Goal: Information Seeking & Learning: Learn about a topic

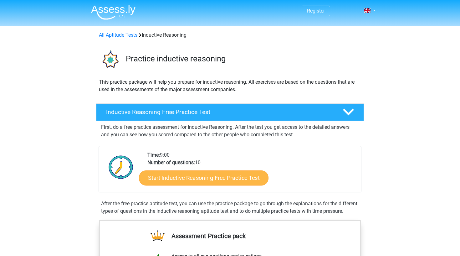
click at [170, 179] on link "Start Inductive Reasoning Free Practice Test" at bounding box center [204, 177] width 130 height 15
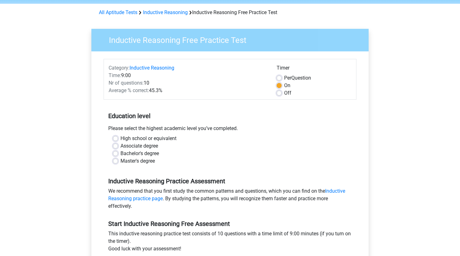
scroll to position [24, 0]
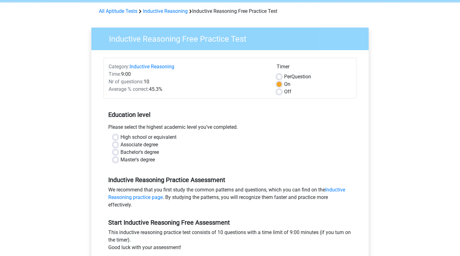
click at [134, 151] on label "Bachelor's degree" at bounding box center [140, 152] width 39 height 8
click at [118, 151] on input "Bachelor's degree" at bounding box center [115, 151] width 5 height 6
radio input "true"
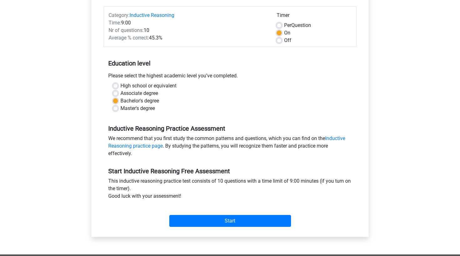
scroll to position [75, 0]
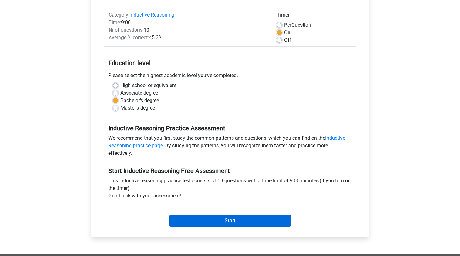
click at [200, 223] on input "Start" at bounding box center [230, 221] width 122 height 12
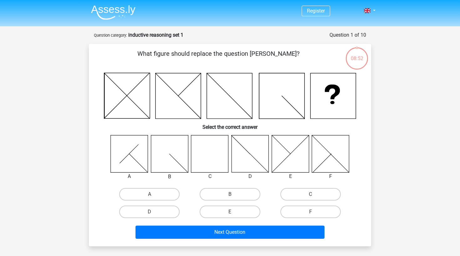
click at [205, 149] on icon at bounding box center [209, 153] width 37 height 37
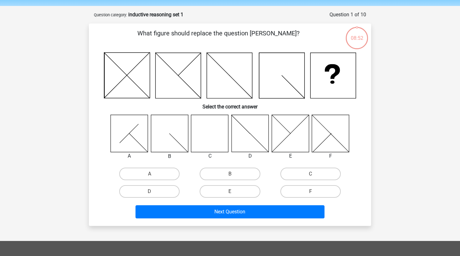
scroll to position [21, 0]
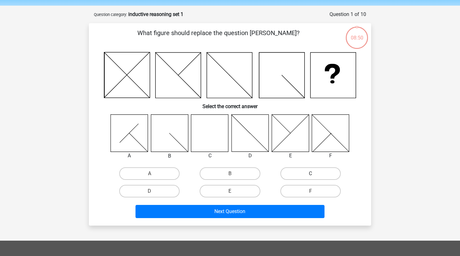
click at [306, 168] on label "C" at bounding box center [311, 173] width 60 height 13
click at [311, 174] on input "C" at bounding box center [313, 176] width 4 height 4
radio input "true"
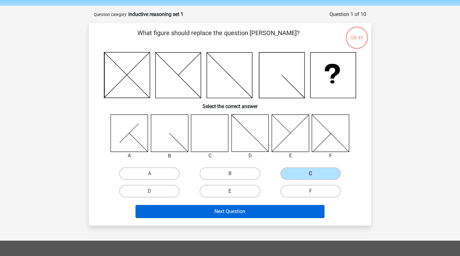
click at [252, 209] on button "Next Question" at bounding box center [231, 211] width 190 height 13
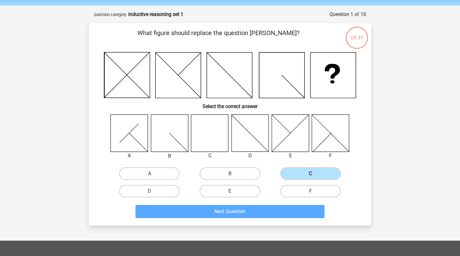
scroll to position [31, 0]
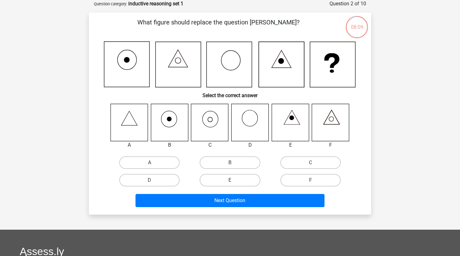
click at [333, 121] on icon at bounding box center [332, 119] width 5 height 5
click at [299, 182] on label "F" at bounding box center [311, 180] width 60 height 13
click at [311, 182] on input "F" at bounding box center [313, 182] width 4 height 4
radio input "true"
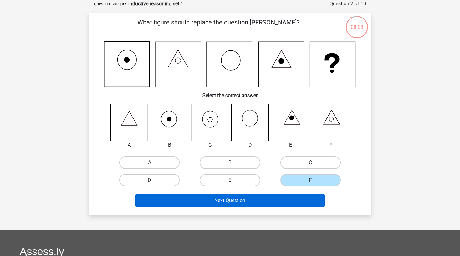
click at [269, 203] on button "Next Question" at bounding box center [231, 200] width 190 height 13
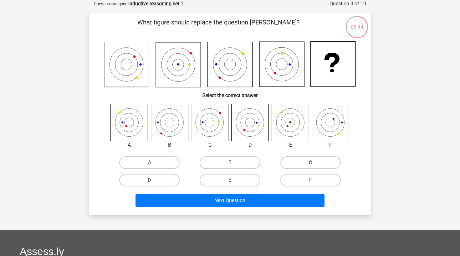
click at [159, 162] on label "A" at bounding box center [149, 162] width 60 height 13
click at [154, 163] on input "A" at bounding box center [152, 165] width 4 height 4
radio input "true"
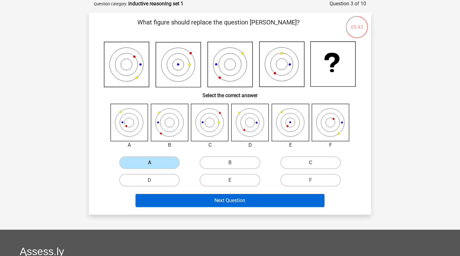
click at [188, 200] on button "Next Question" at bounding box center [231, 200] width 190 height 13
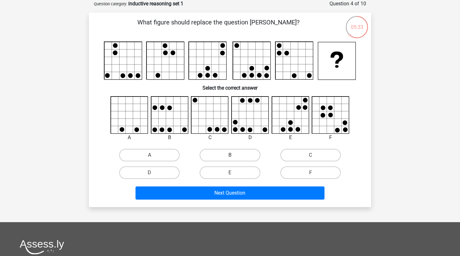
click at [245, 153] on label "B" at bounding box center [230, 155] width 60 height 13
click at [234, 155] on input "B" at bounding box center [232, 157] width 4 height 4
radio input "true"
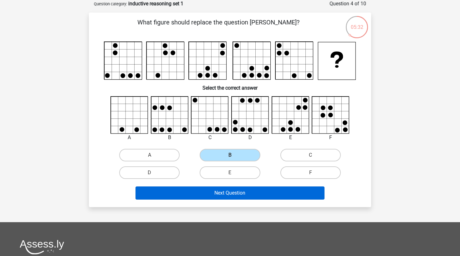
click at [243, 193] on button "Next Question" at bounding box center [231, 192] width 190 height 13
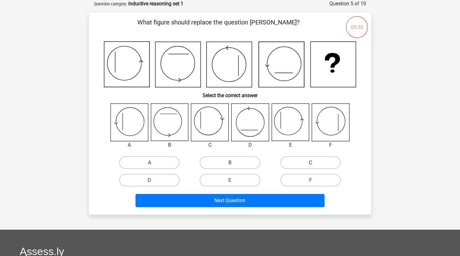
click at [309, 167] on label "C" at bounding box center [311, 162] width 60 height 13
click at [311, 167] on input "C" at bounding box center [313, 165] width 4 height 4
radio input "true"
click at [270, 190] on div "Next Question" at bounding box center [230, 199] width 263 height 21
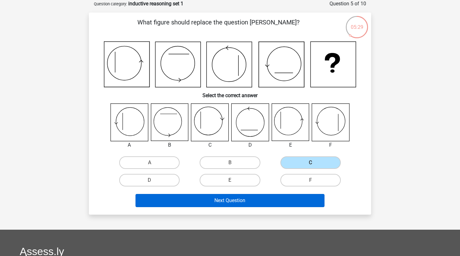
click at [270, 198] on button "Next Question" at bounding box center [231, 200] width 190 height 13
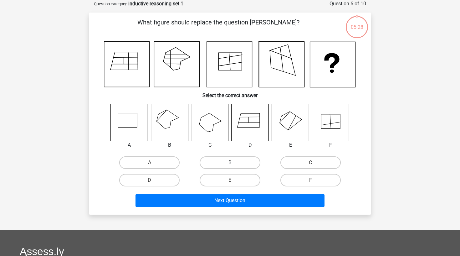
click at [226, 163] on label "B" at bounding box center [230, 162] width 60 height 13
click at [230, 163] on input "B" at bounding box center [232, 165] width 4 height 4
radio input "true"
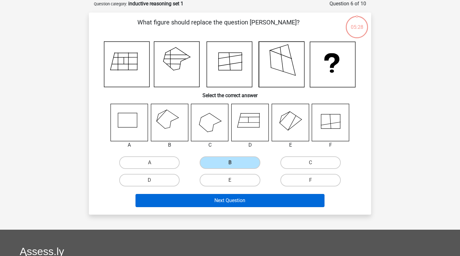
click at [229, 199] on button "Next Question" at bounding box center [231, 200] width 190 height 13
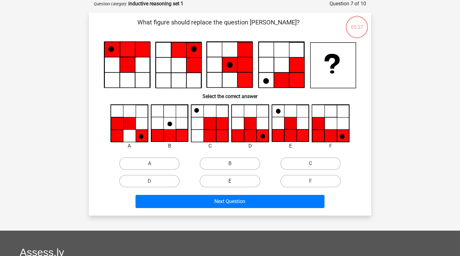
click at [227, 180] on label "E" at bounding box center [230, 181] width 60 height 13
click at [230, 181] on input "E" at bounding box center [232, 183] width 4 height 4
radio input "true"
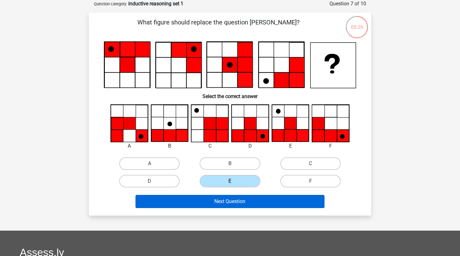
click at [216, 205] on button "Next Question" at bounding box center [231, 201] width 190 height 13
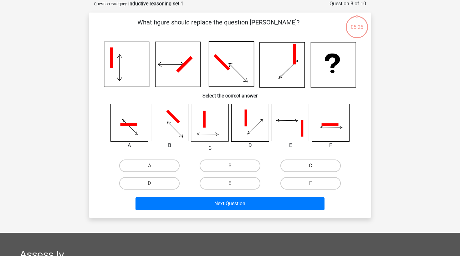
click at [166, 176] on div "D" at bounding box center [149, 183] width 81 height 18
click at [166, 182] on label "D" at bounding box center [149, 183] width 60 height 13
click at [154, 183] on input "D" at bounding box center [152, 185] width 4 height 4
radio input "true"
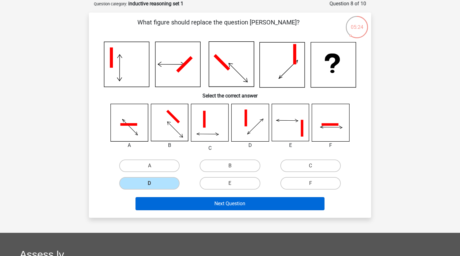
click at [191, 207] on button "Next Question" at bounding box center [231, 203] width 190 height 13
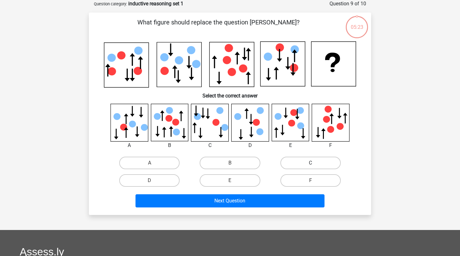
click at [290, 163] on label "C" at bounding box center [311, 163] width 60 height 13
click at [311, 163] on input "C" at bounding box center [313, 165] width 4 height 4
radio input "true"
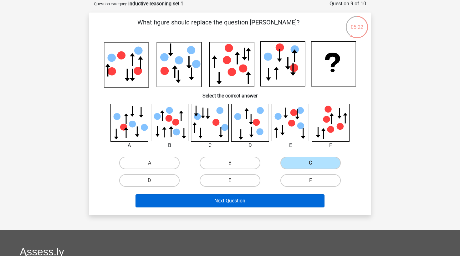
click at [265, 199] on button "Next Question" at bounding box center [231, 200] width 190 height 13
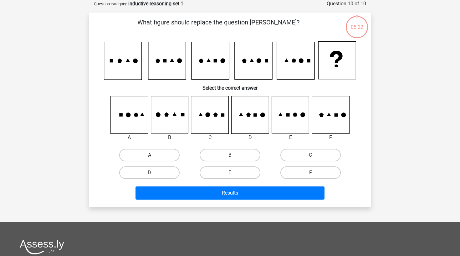
click at [225, 170] on label "E" at bounding box center [230, 172] width 60 height 13
click at [230, 173] on input "E" at bounding box center [232, 175] width 4 height 4
radio input "true"
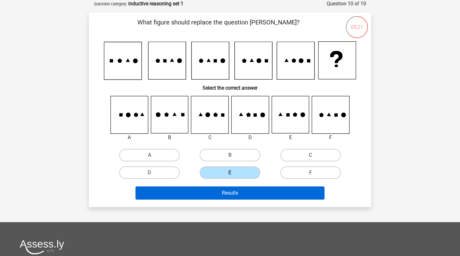
click at [225, 195] on button "Results" at bounding box center [231, 192] width 190 height 13
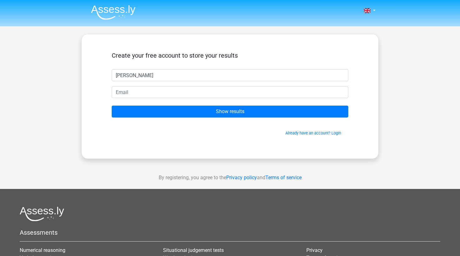
type input "[PERSON_NAME]"
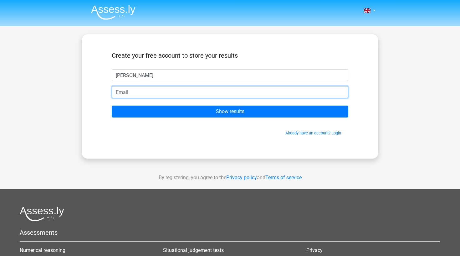
type input "G"
type input "gabbrielleniicb@gmail.com"
click at [230, 112] on input "Show results" at bounding box center [230, 112] width 237 height 12
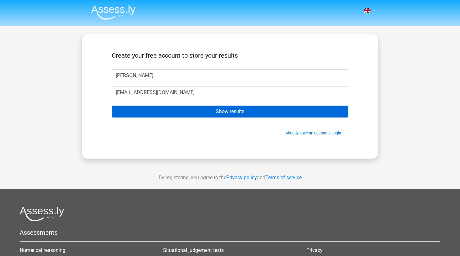
click at [236, 113] on input "Show results" at bounding box center [230, 112] width 237 height 12
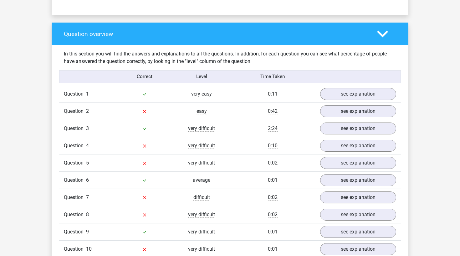
scroll to position [465, 0]
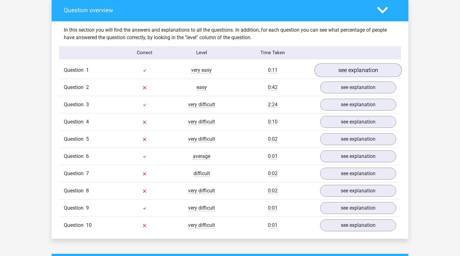
click at [353, 75] on link "see explanation" at bounding box center [358, 70] width 87 height 14
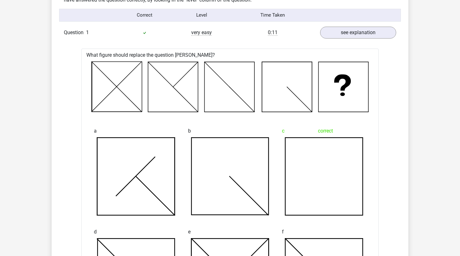
scroll to position [503, 0]
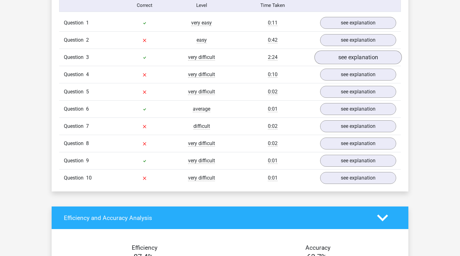
scroll to position [502, 0]
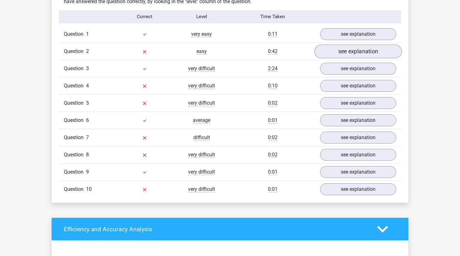
click at [362, 52] on link "see explanation" at bounding box center [358, 51] width 87 height 14
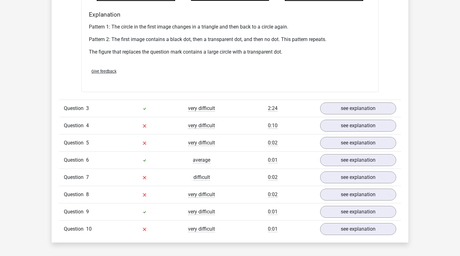
scroll to position [838, 0]
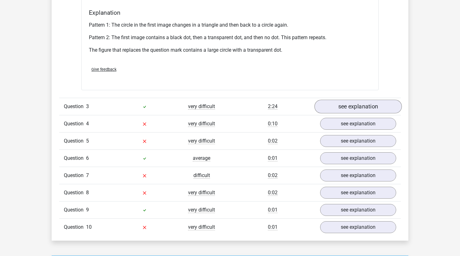
click at [355, 107] on link "see explanation" at bounding box center [358, 107] width 87 height 14
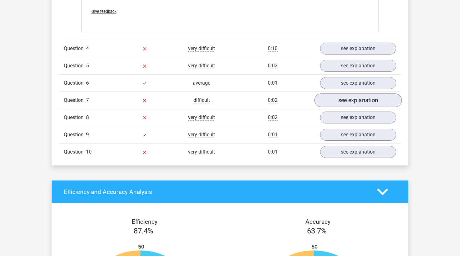
scroll to position [1437, 0]
click at [344, 52] on link "see explanation" at bounding box center [358, 49] width 87 height 14
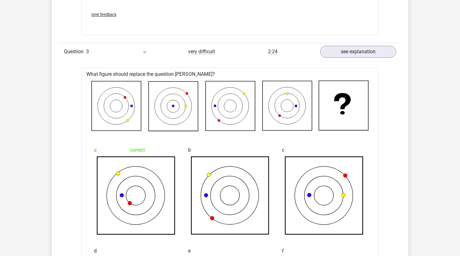
scroll to position [885, 0]
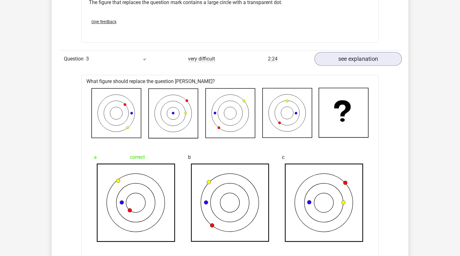
click at [352, 54] on link "see explanation" at bounding box center [358, 59] width 87 height 14
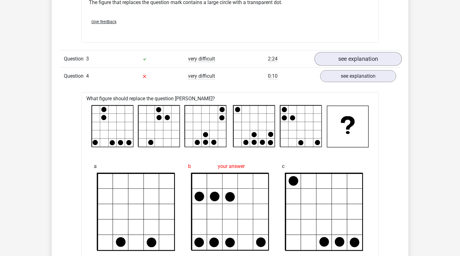
click at [351, 57] on link "see explanation" at bounding box center [358, 59] width 87 height 14
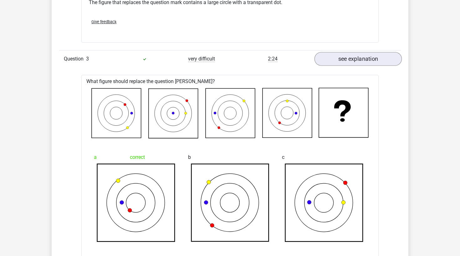
click at [351, 57] on link "see explanation" at bounding box center [358, 59] width 87 height 14
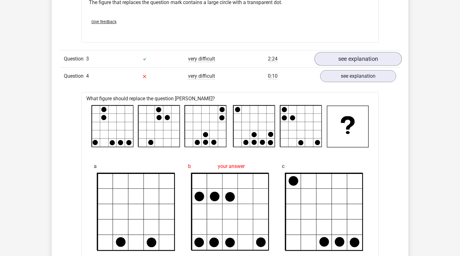
click at [351, 57] on link "see explanation" at bounding box center [358, 59] width 87 height 14
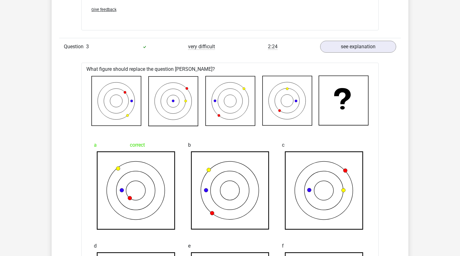
scroll to position [886, 0]
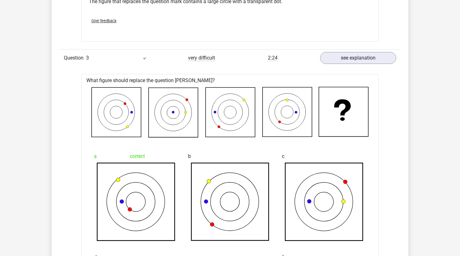
click at [354, 50] on div "Question 3 very difficult 2:24 see explanation" at bounding box center [230, 57] width 342 height 17
click at [354, 55] on link "see explanation" at bounding box center [358, 58] width 87 height 14
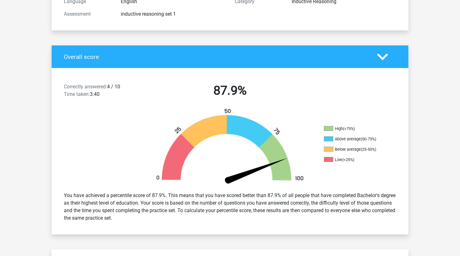
scroll to position [92, 0]
